Goal: Transaction & Acquisition: Purchase product/service

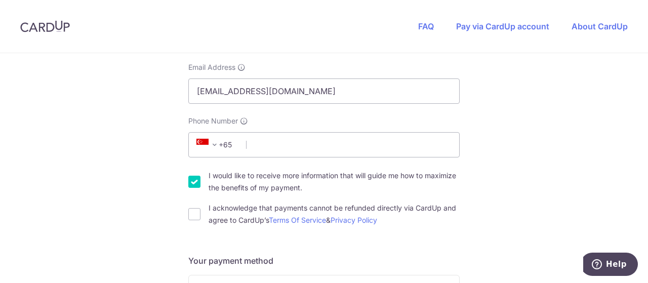
scroll to position [238, 0]
click at [317, 147] on input "Phone Number" at bounding box center [323, 144] width 271 height 25
type input "97547511"
click at [195, 215] on input "I acknowledge that payments cannot be refunded directly via CardUp and agree to…" at bounding box center [194, 213] width 12 height 12
checkbox input "true"
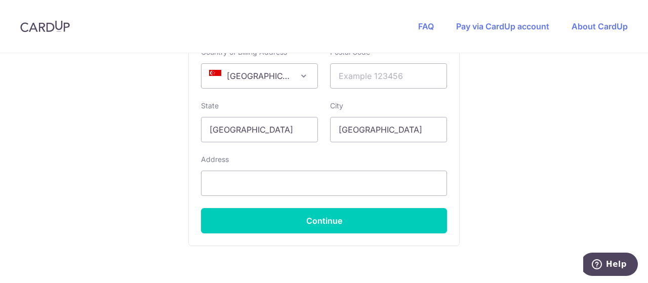
scroll to position [744, 0]
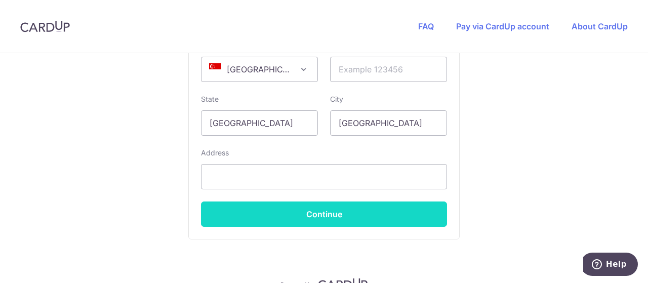
click at [348, 207] on button "Continue" at bounding box center [324, 213] width 246 height 25
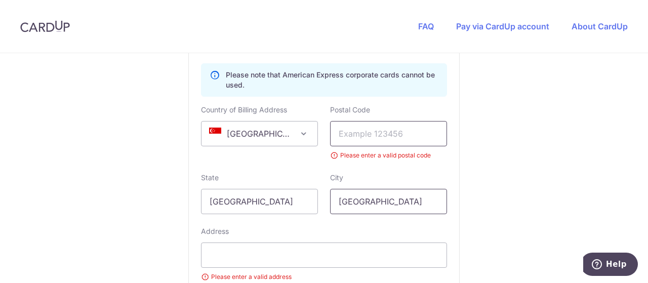
scroll to position [679, 0]
click at [353, 142] on input "text" at bounding box center [388, 133] width 117 height 25
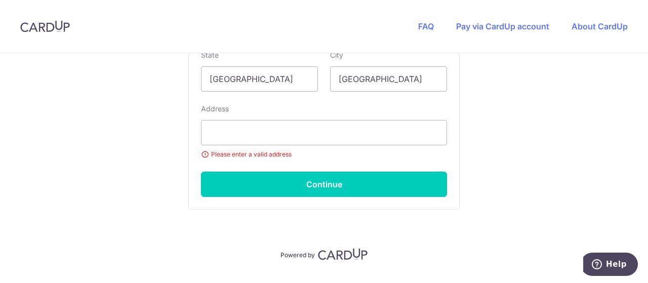
scroll to position [789, 0]
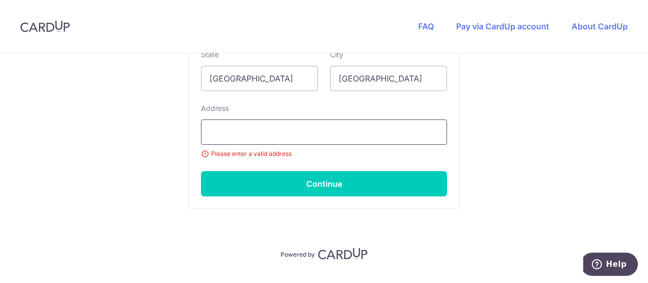
type input "278742"
click at [288, 142] on input "text" at bounding box center [324, 131] width 246 height 25
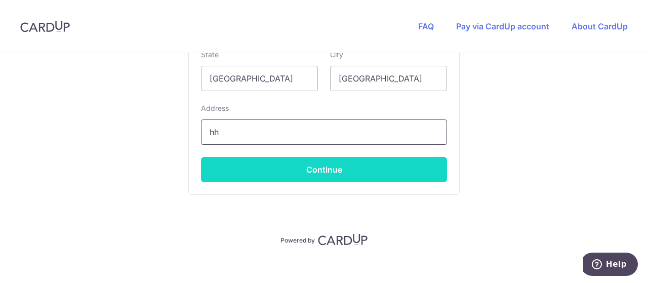
type input "hh"
click at [303, 166] on button "Continue" at bounding box center [324, 169] width 246 height 25
type input "**** 3884"
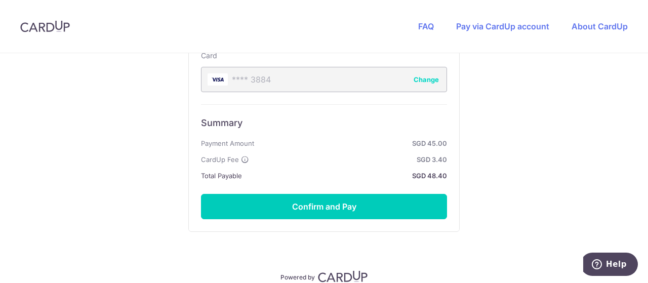
scroll to position [661, 0]
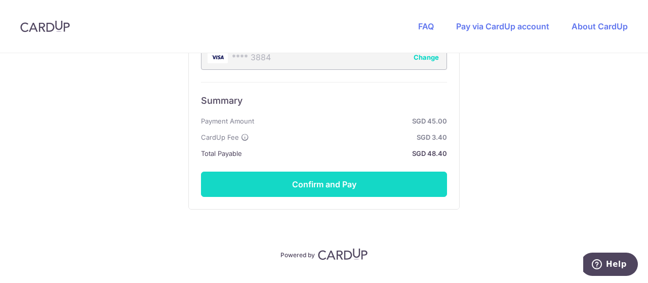
click at [313, 186] on button "Confirm and Pay" at bounding box center [324, 184] width 246 height 25
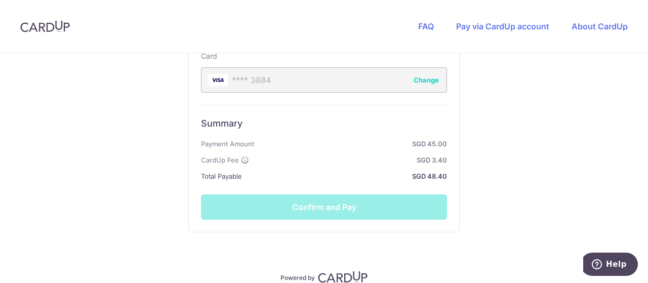
scroll to position [637, 0]
